Goal: Navigation & Orientation: Find specific page/section

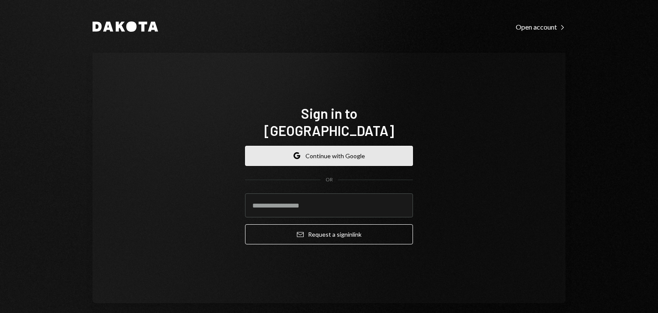
click at [351, 148] on button "Google Continue with Google" at bounding box center [329, 156] width 168 height 20
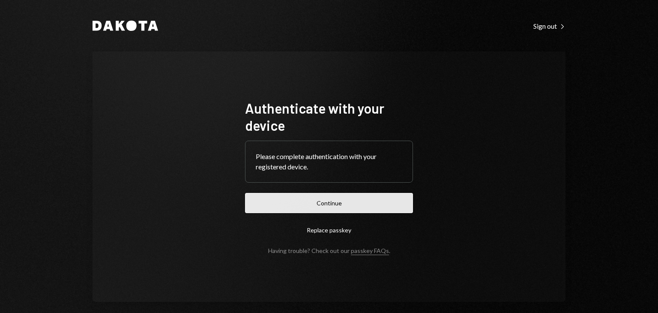
click at [336, 206] on button "Continue" at bounding box center [329, 203] width 168 height 20
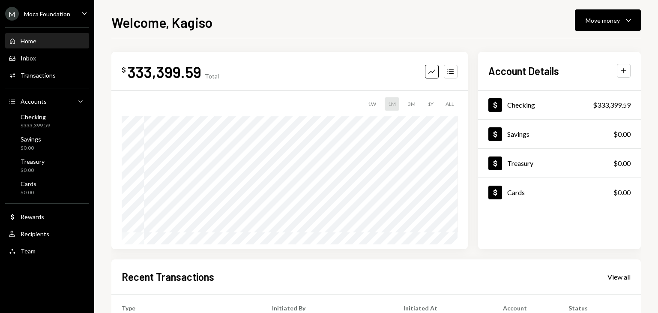
click at [64, 19] on div "M Moca Foundation" at bounding box center [37, 14] width 65 height 14
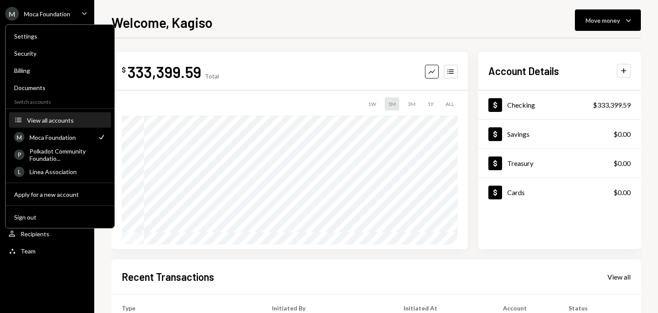
click at [54, 123] on button "Accounts View all accounts" at bounding box center [60, 120] width 102 height 15
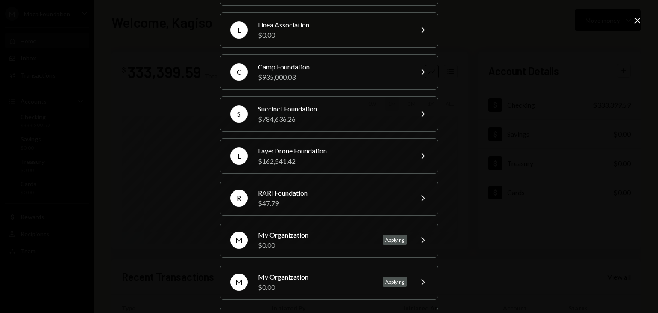
scroll to position [110, 0]
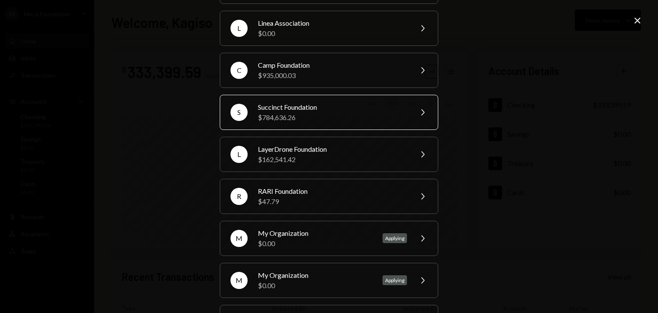
click at [317, 114] on div "$784,636.26" at bounding box center [332, 117] width 149 height 10
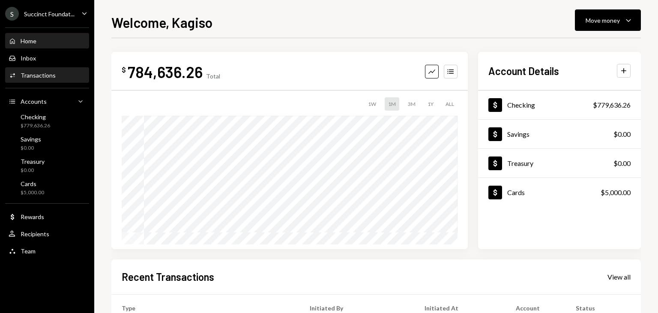
click at [48, 75] on div "Transactions" at bounding box center [38, 75] width 35 height 7
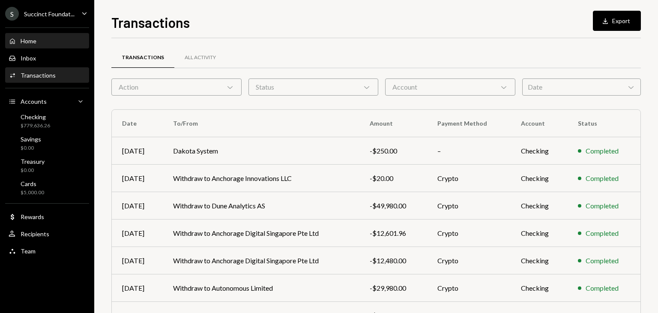
click at [47, 45] on div "Home Home" at bounding box center [47, 41] width 77 height 8
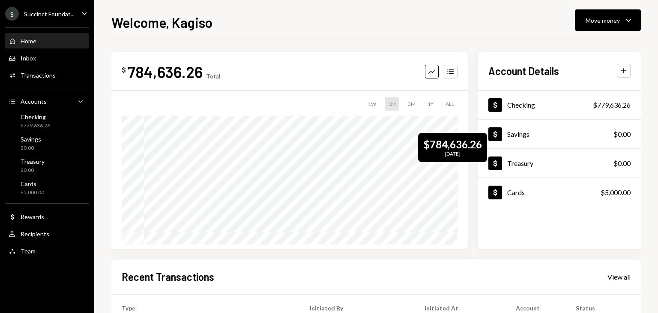
scroll to position [163, 0]
